Goal: Task Accomplishment & Management: Manage account settings

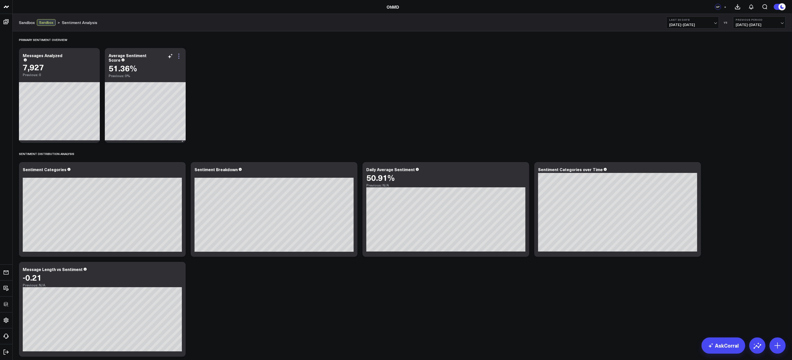
click at [177, 58] on icon at bounding box center [179, 56] width 6 height 6
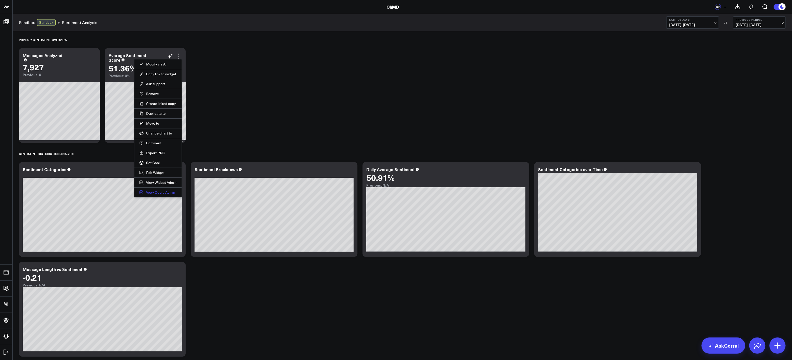
click at [162, 193] on link "View Query Admin" at bounding box center [157, 192] width 37 height 5
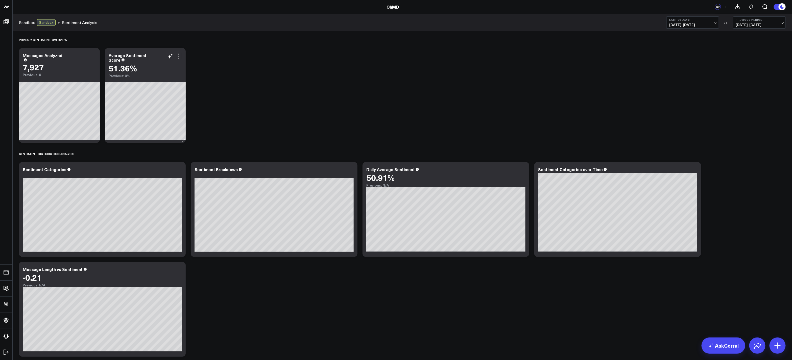
click at [183, 55] on div "Average Sentiment Score 51.36% Previous: 0%" at bounding box center [145, 63] width 81 height 30
click at [180, 56] on icon at bounding box center [179, 56] width 6 height 6
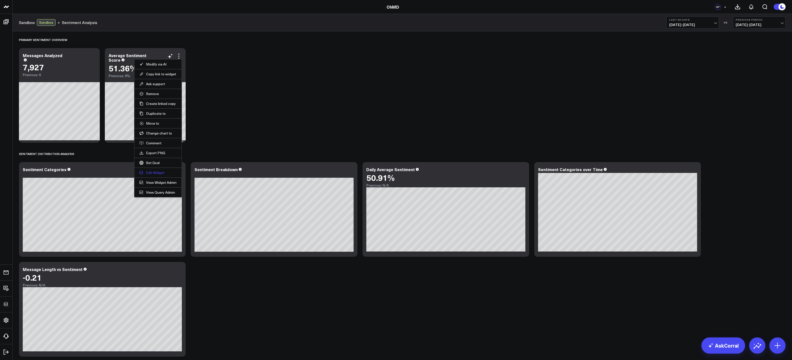
click at [158, 174] on button "Edit Widget" at bounding box center [157, 172] width 37 height 5
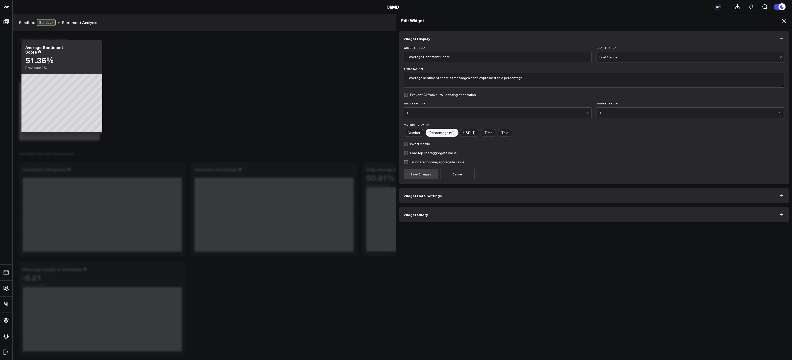
click at [440, 216] on button "Widget Query" at bounding box center [594, 214] width 391 height 15
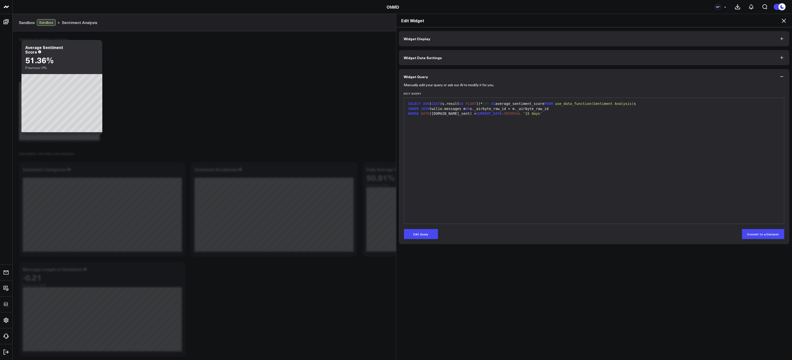
click at [782, 22] on icon at bounding box center [784, 21] width 4 height 4
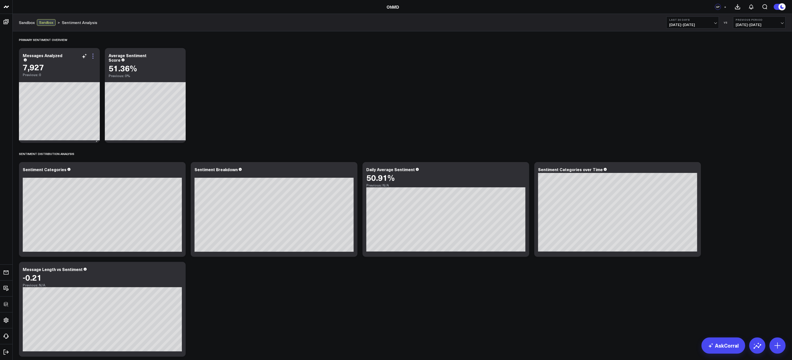
click at [93, 55] on icon at bounding box center [93, 56] width 6 height 6
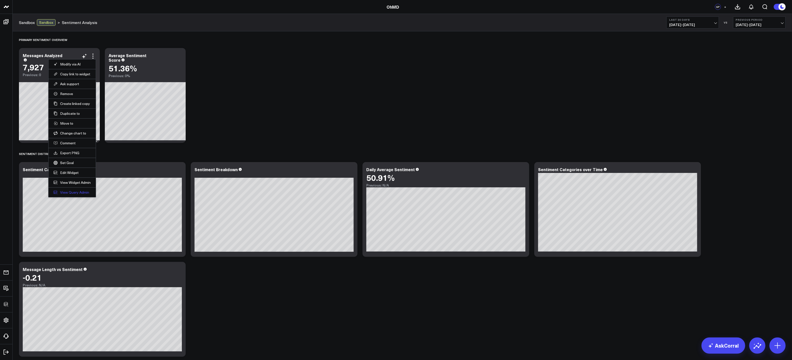
click at [75, 193] on link "View Query Admin" at bounding box center [72, 192] width 37 height 5
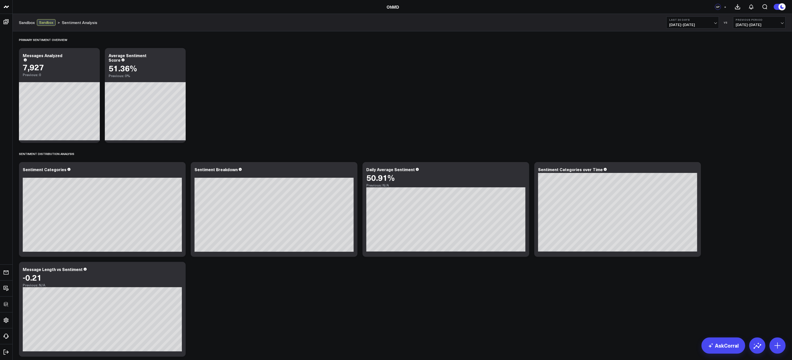
click at [687, 23] on span "[DATE] - [DATE]" at bounding box center [692, 25] width 47 height 4
click at [678, 62] on link "Last 60 Days" at bounding box center [692, 63] width 52 height 10
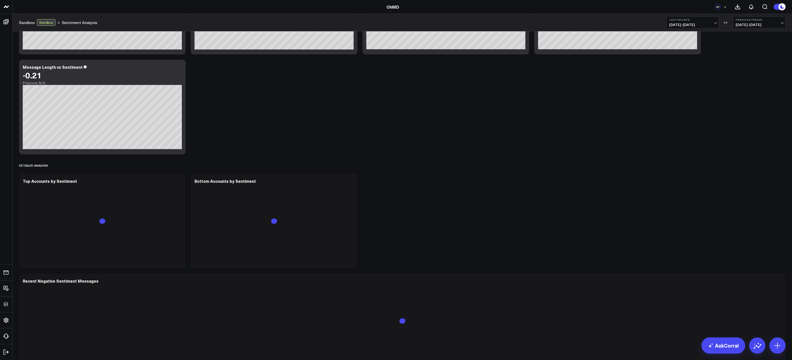
scroll to position [343, 0]
